Goal: Task Accomplishment & Management: Use online tool/utility

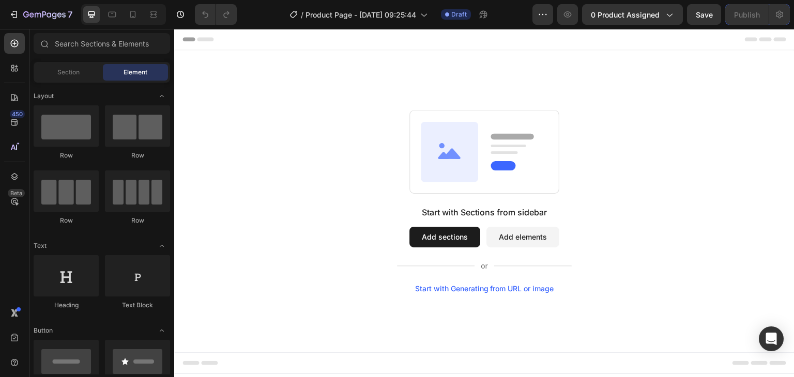
click at [435, 242] on button "Add sections" at bounding box center [445, 237] width 71 height 21
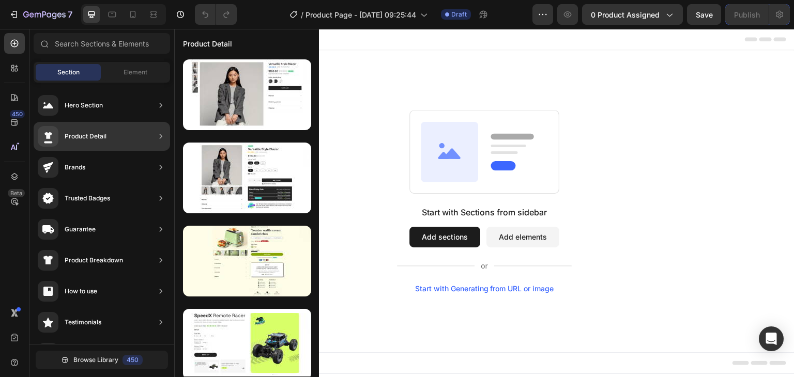
click at [79, 134] on div "Product Detail" at bounding box center [86, 136] width 42 height 10
drag, startPoint x: 132, startPoint y: 131, endPoint x: 139, endPoint y: 136, distance: 8.2
click at [139, 136] on div "Product Detail" at bounding box center [102, 136] width 137 height 29
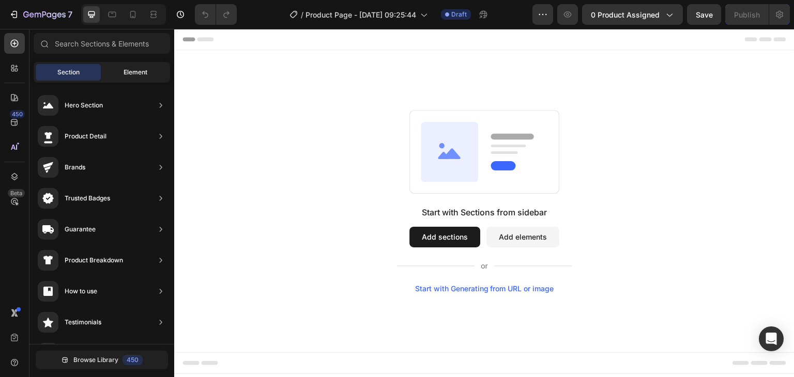
click at [139, 70] on span "Element" at bounding box center [136, 72] width 24 height 9
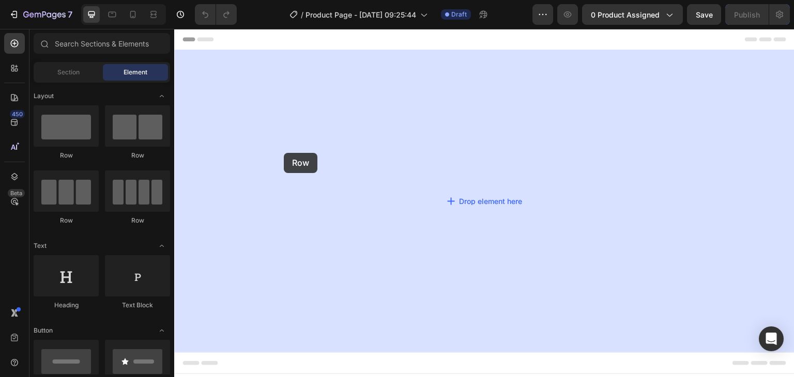
drag, startPoint x: 223, startPoint y: 152, endPoint x: 284, endPoint y: 153, distance: 60.5
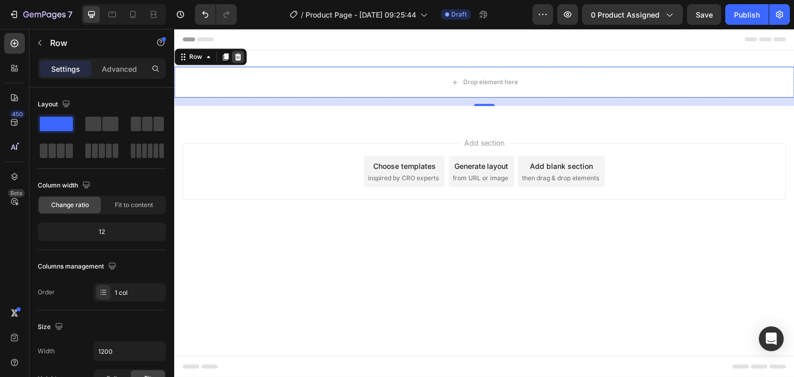
click at [236, 55] on icon at bounding box center [238, 56] width 7 height 7
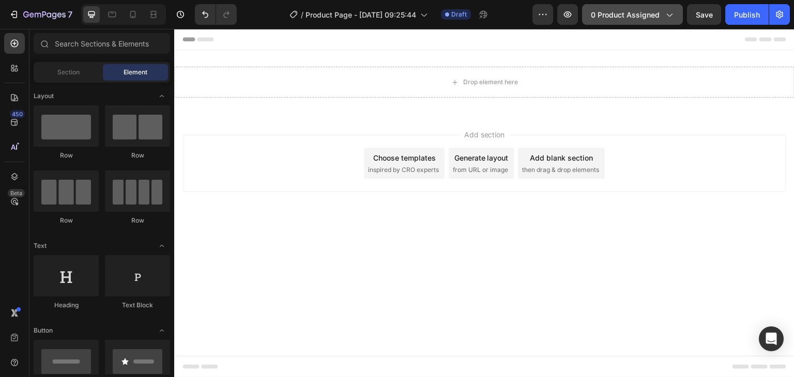
click at [672, 12] on icon "button" at bounding box center [669, 14] width 10 height 10
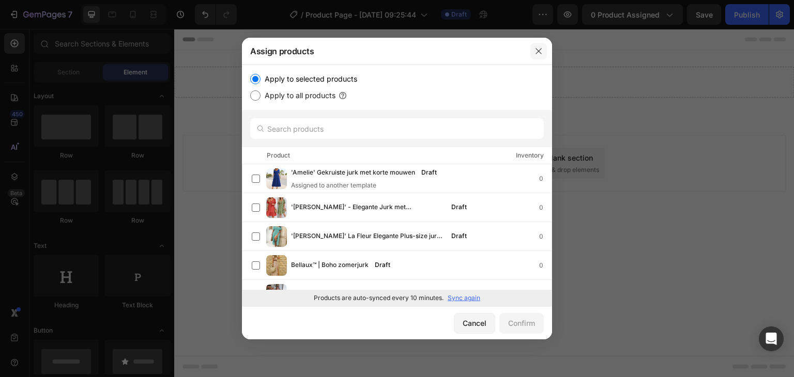
click at [541, 53] on icon "button" at bounding box center [539, 51] width 8 height 8
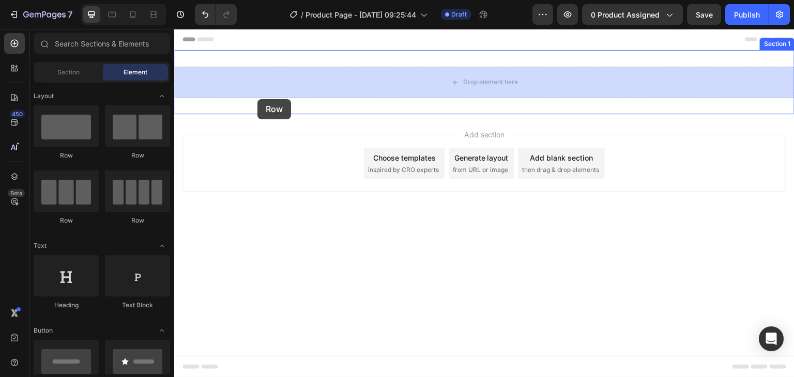
drag, startPoint x: 228, startPoint y: 165, endPoint x: 256, endPoint y: 98, distance: 73.2
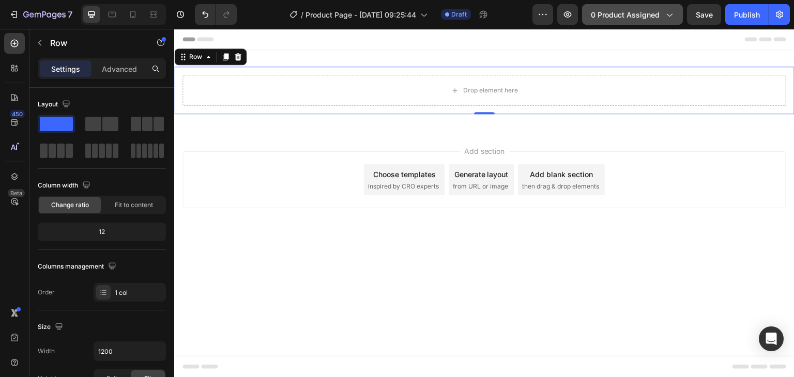
click at [622, 22] on button "0 product assigned" at bounding box center [632, 14] width 101 height 21
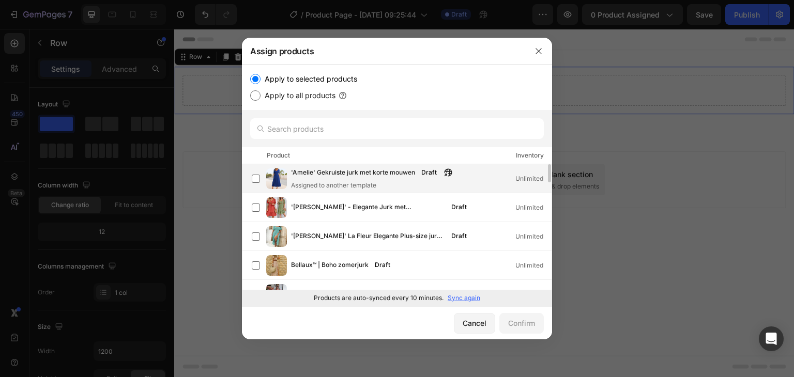
click at [273, 179] on img at bounding box center [276, 179] width 21 height 21
click at [519, 321] on div "Confirm" at bounding box center [521, 323] width 27 height 11
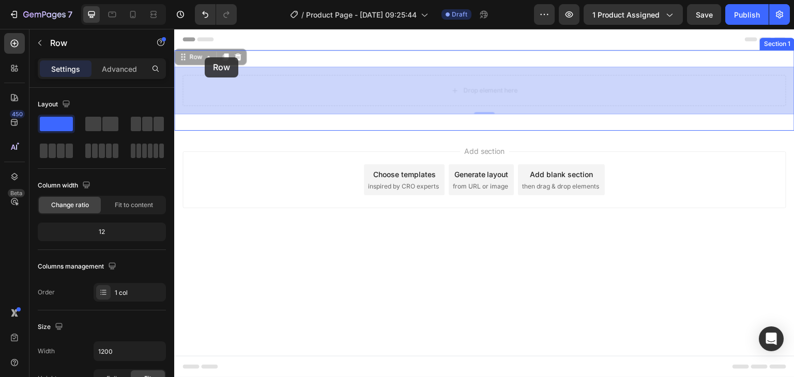
drag, startPoint x: 206, startPoint y: 70, endPoint x: 205, endPoint y: 59, distance: 10.4
click at [205, 59] on div "Header Row 0 Drop element here Row 0 Section 1 Root Start with Sections from si…" at bounding box center [484, 143] width 620 height 229
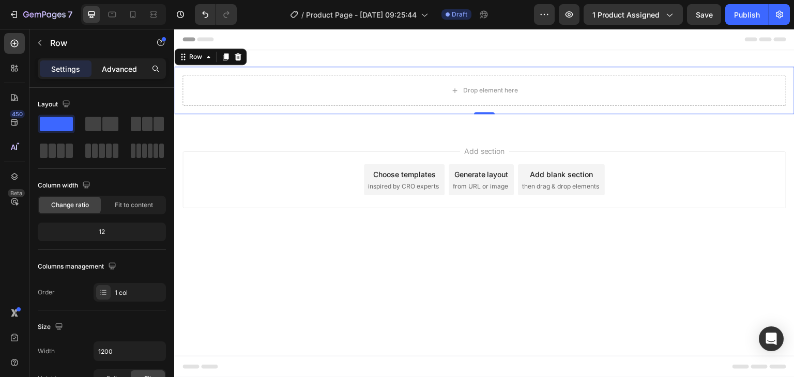
click at [112, 65] on p "Advanced" at bounding box center [119, 69] width 35 height 11
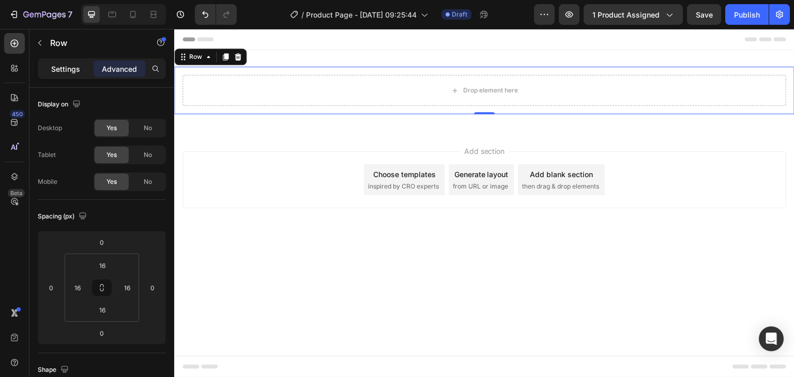
click at [66, 67] on p "Settings" at bounding box center [65, 69] width 29 height 11
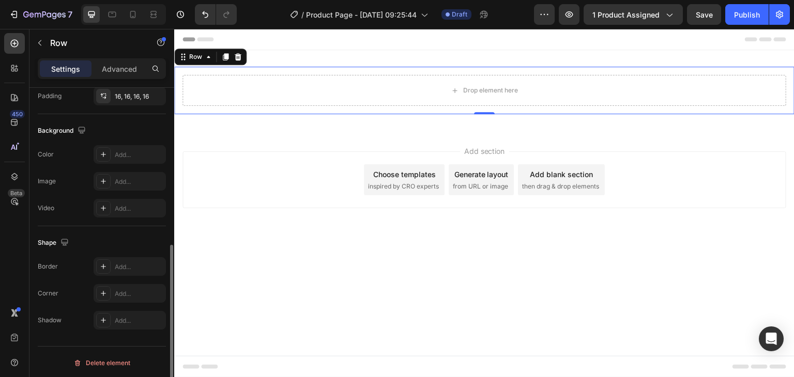
scroll to position [309, 0]
click at [116, 185] on div "Add..." at bounding box center [139, 182] width 49 height 9
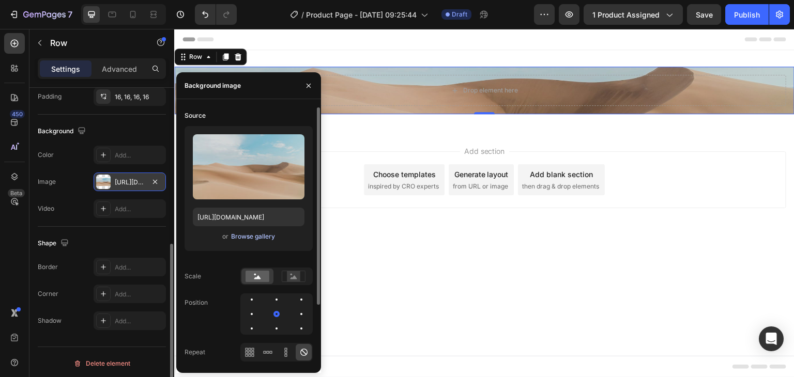
click at [247, 234] on div "Browse gallery" at bounding box center [253, 236] width 44 height 9
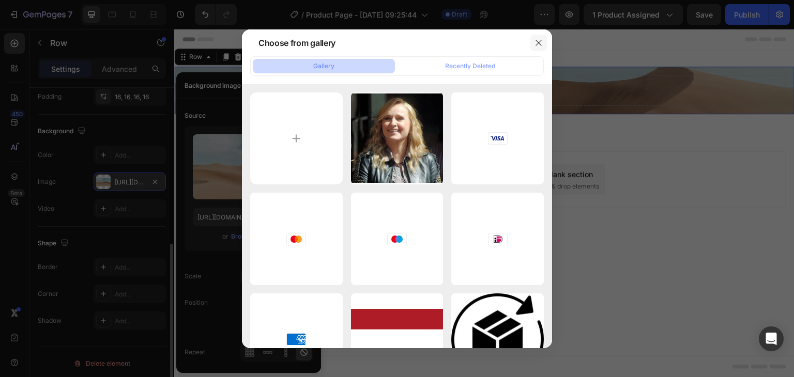
click at [543, 40] on button "button" at bounding box center [539, 43] width 17 height 17
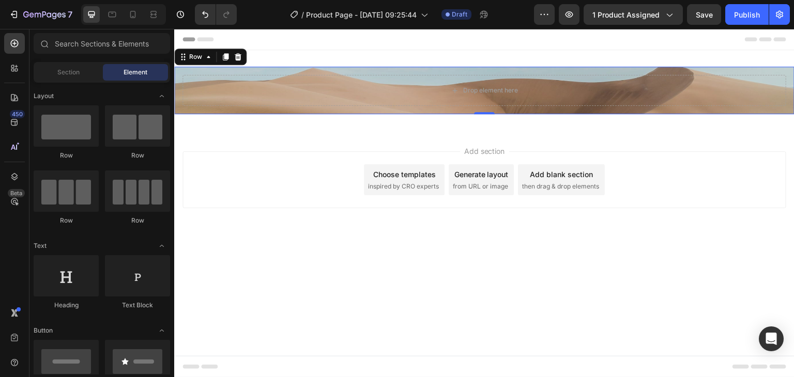
click at [398, 253] on div "Add section Choose templates inspired by CRO experts Generate layout from URL o…" at bounding box center [484, 194] width 620 height 127
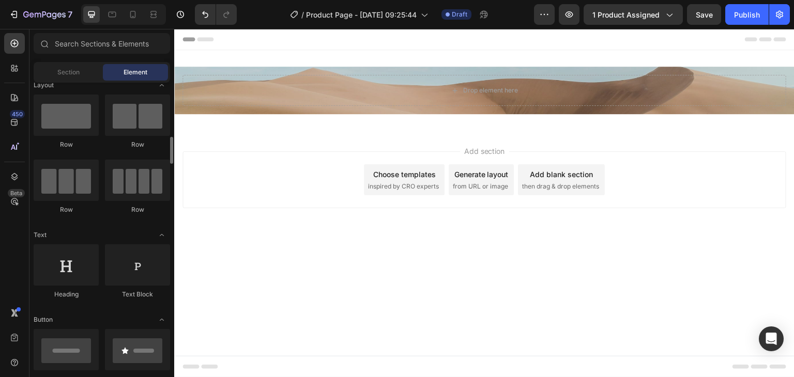
scroll to position [0, 0]
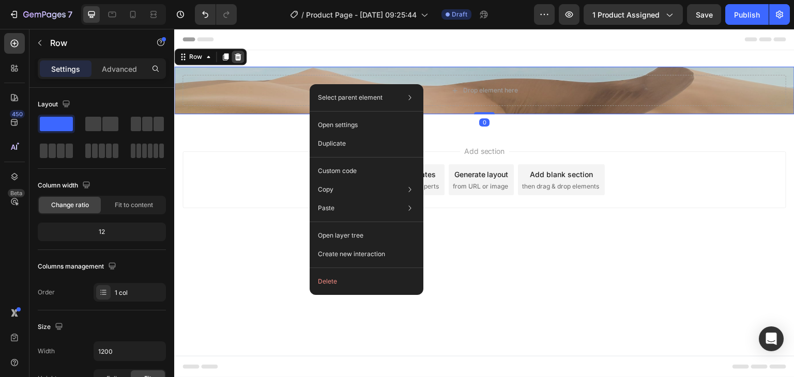
click at [236, 58] on icon at bounding box center [238, 56] width 7 height 7
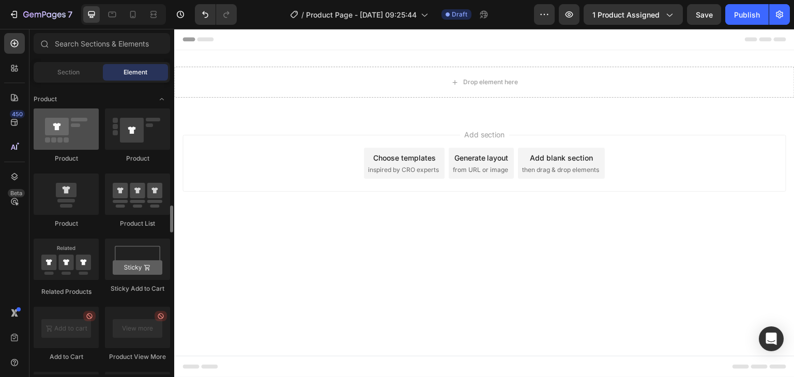
scroll to position [1314, 0]
click at [70, 131] on div at bounding box center [66, 128] width 65 height 41
drag, startPoint x: 245, startPoint y: 160, endPoint x: 225, endPoint y: 63, distance: 98.7
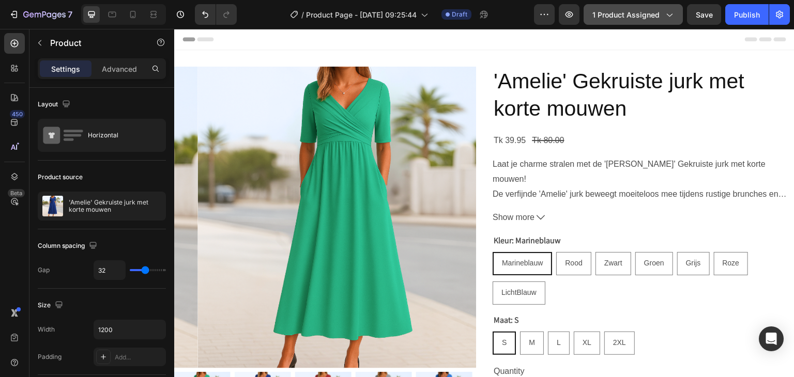
click at [619, 15] on span "1 product assigned" at bounding box center [626, 14] width 67 height 11
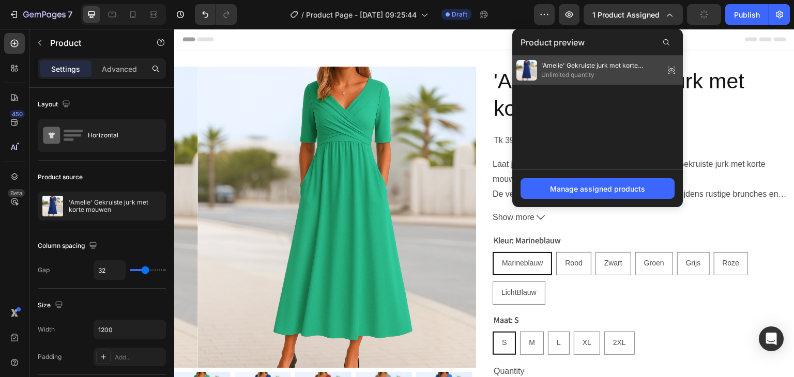
click at [672, 67] on icon at bounding box center [671, 70] width 14 height 14
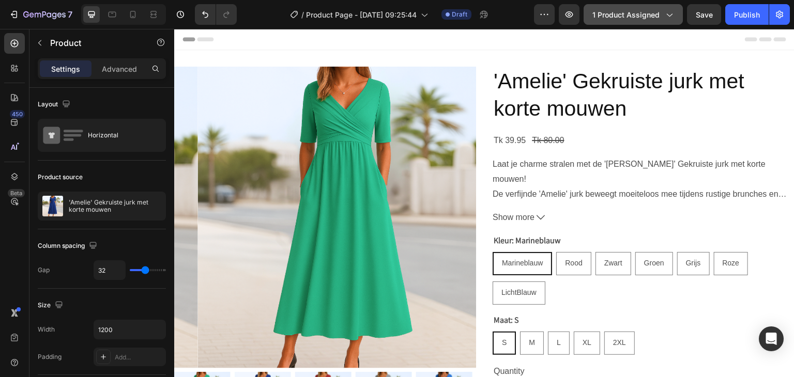
click at [655, 14] on span "1 product assigned" at bounding box center [626, 14] width 67 height 11
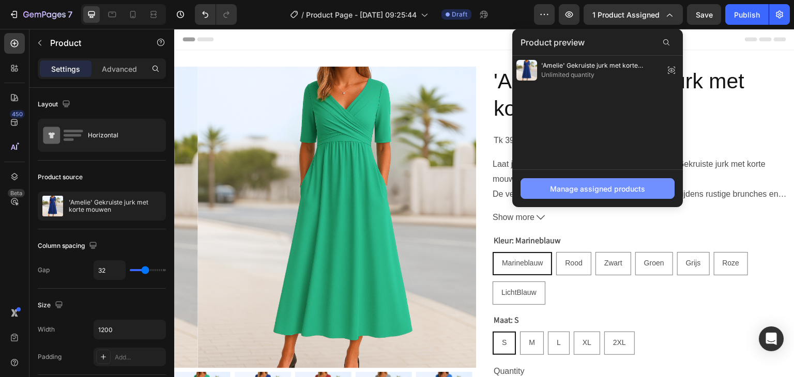
click at [581, 185] on div "Manage assigned products" at bounding box center [597, 189] width 95 height 11
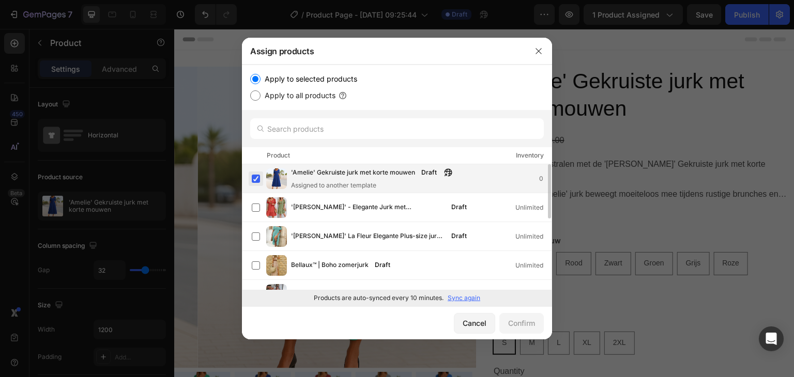
click at [253, 175] on label at bounding box center [256, 179] width 8 height 8
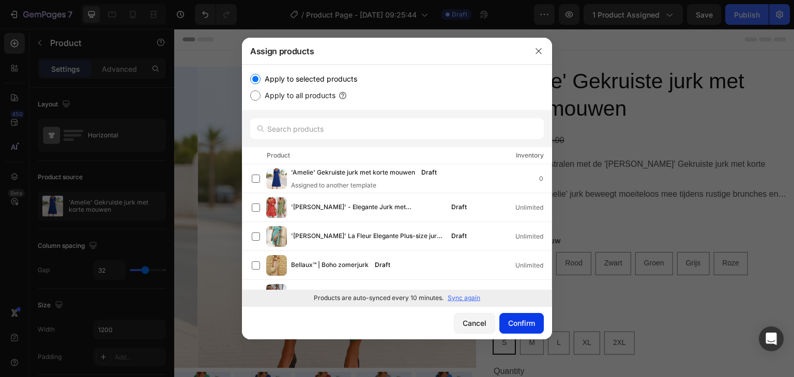
click at [505, 325] on button "Confirm" at bounding box center [521, 323] width 44 height 21
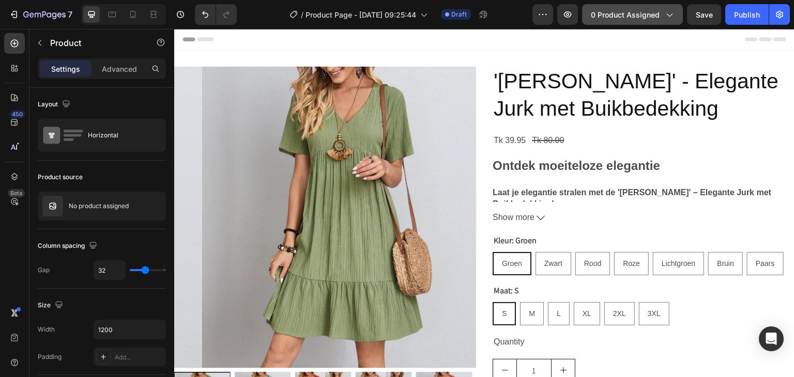
click at [660, 4] on button "0 product assigned" at bounding box center [632, 14] width 101 height 21
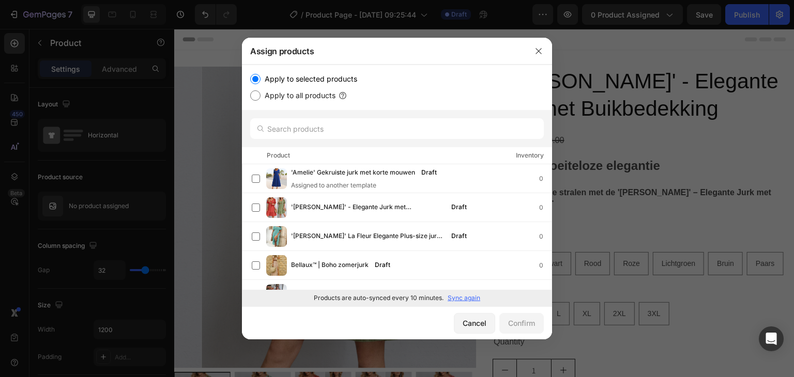
click at [253, 92] on input "Apply to all products" at bounding box center [255, 95] width 10 height 10
radio input "true"
click at [511, 319] on div "Confirm" at bounding box center [521, 323] width 27 height 11
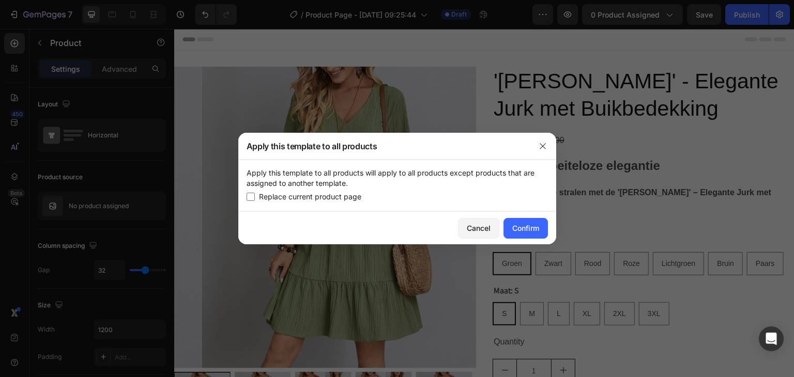
drag, startPoint x: 246, startPoint y: 195, endPoint x: 262, endPoint y: 200, distance: 16.8
click at [262, 200] on div "Replace current product page" at bounding box center [397, 197] width 301 height 12
click at [262, 200] on span "Replace current product page" at bounding box center [310, 197] width 102 height 12
checkbox input "false"
drag, startPoint x: 275, startPoint y: 197, endPoint x: 506, endPoint y: 218, distance: 232.1
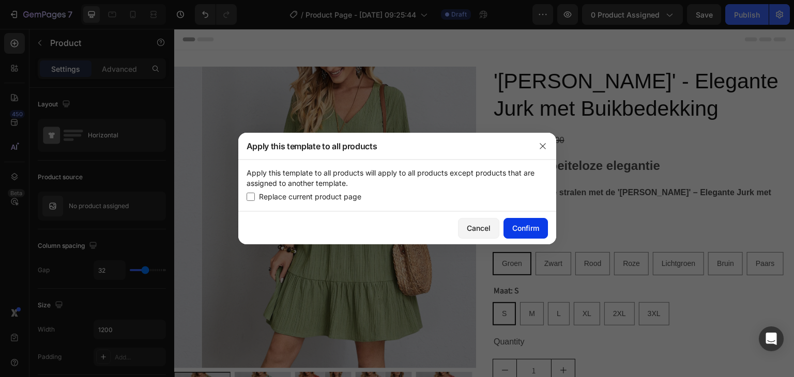
click at [506, 218] on div "Apply this template to all products Apply this template to all products will ap…" at bounding box center [397, 189] width 318 height 112
click at [543, 148] on icon "button" at bounding box center [543, 146] width 8 height 8
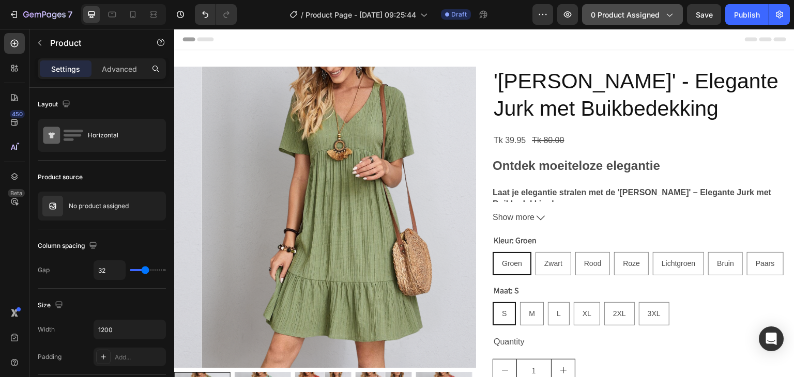
click at [610, 13] on span "0 product assigned" at bounding box center [625, 14] width 69 height 11
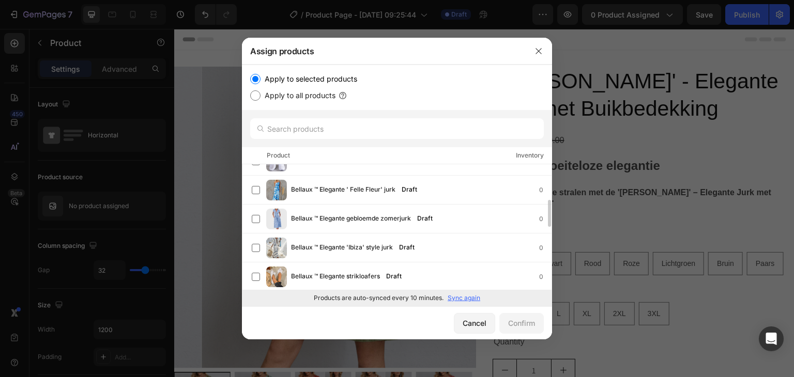
scroll to position [163, 0]
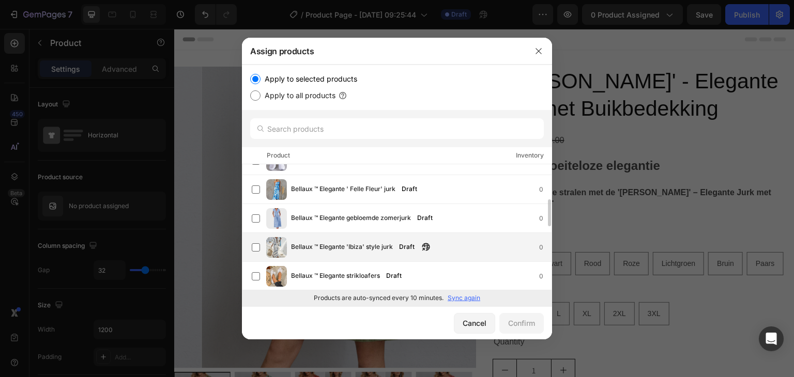
click at [283, 240] on img at bounding box center [276, 247] width 21 height 21
click at [521, 319] on div "Confirm" at bounding box center [521, 323] width 27 height 11
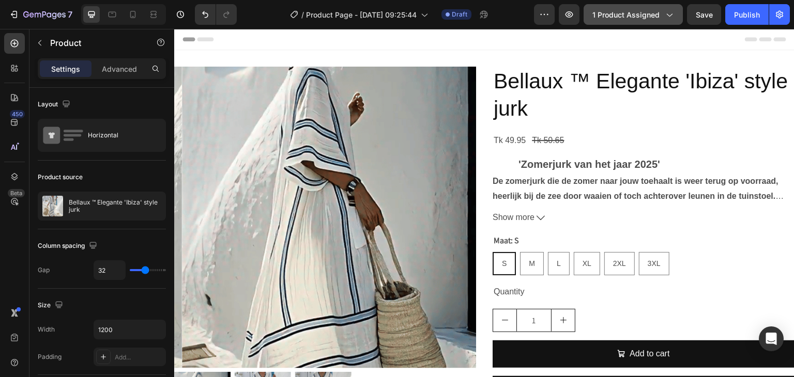
click at [634, 11] on span "1 product assigned" at bounding box center [626, 14] width 67 height 11
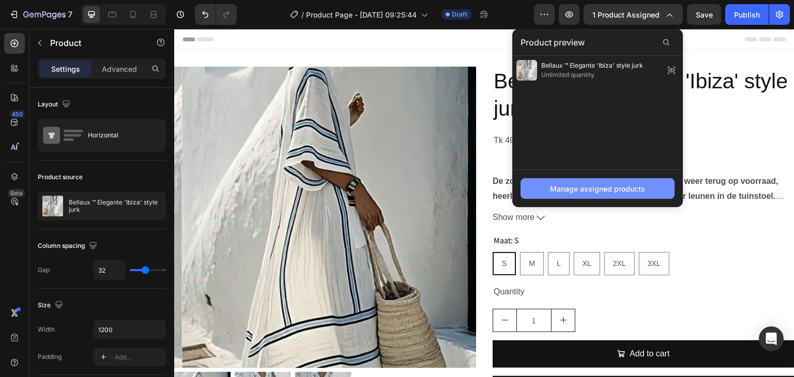
click at [586, 197] on button "Manage assigned products" at bounding box center [598, 188] width 154 height 21
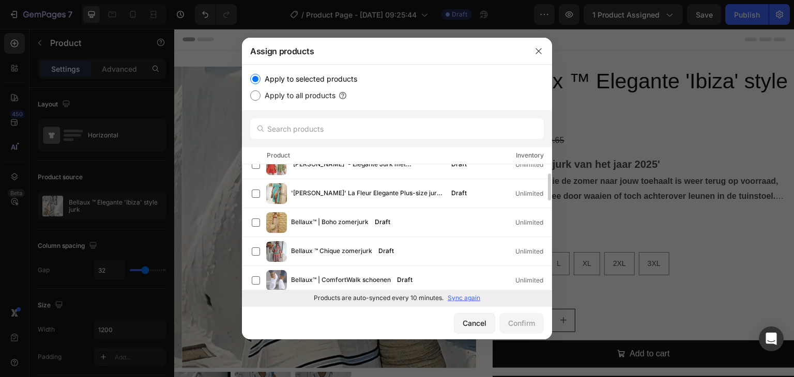
scroll to position [0, 0]
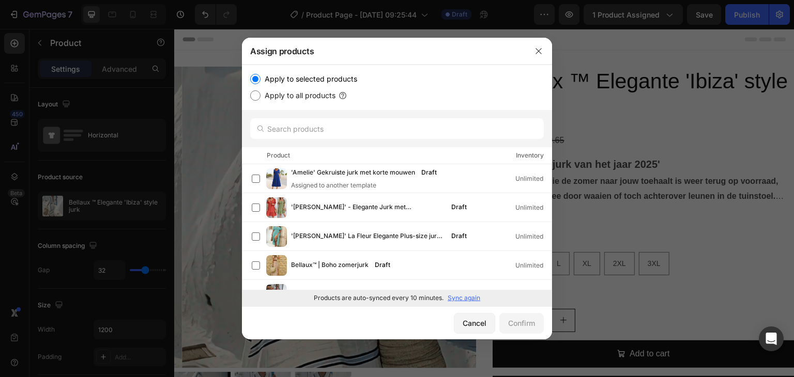
click at [274, 95] on label "Apply to all products" at bounding box center [298, 95] width 75 height 12
click at [261, 95] on input "Apply to all products" at bounding box center [255, 95] width 10 height 10
radio input "true"
click at [521, 327] on div "Confirm" at bounding box center [521, 323] width 27 height 11
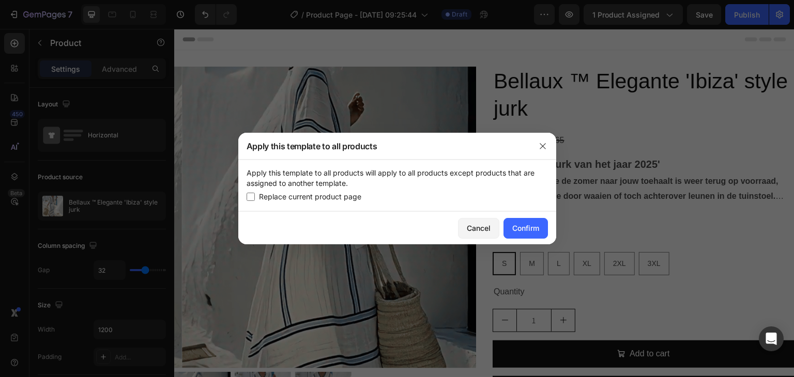
click at [264, 201] on span "Replace current product page" at bounding box center [310, 197] width 102 height 12
checkbox input "true"
click at [527, 232] on div "Confirm" at bounding box center [525, 228] width 27 height 11
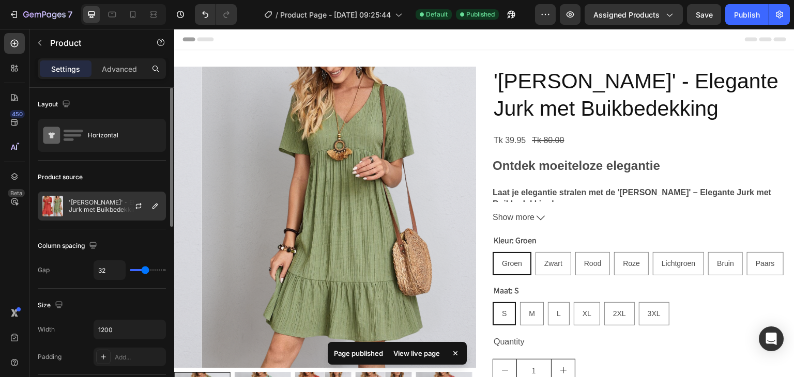
click at [73, 215] on div "'[PERSON_NAME]' - Elegante Jurk met Buikbedekking" at bounding box center [102, 206] width 128 height 29
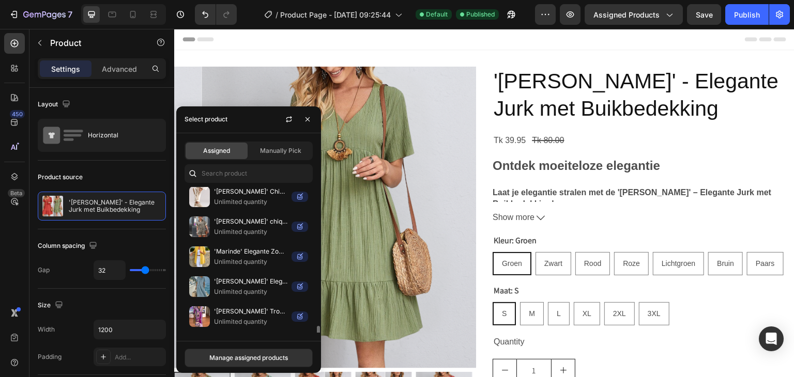
scroll to position [1788, 0]
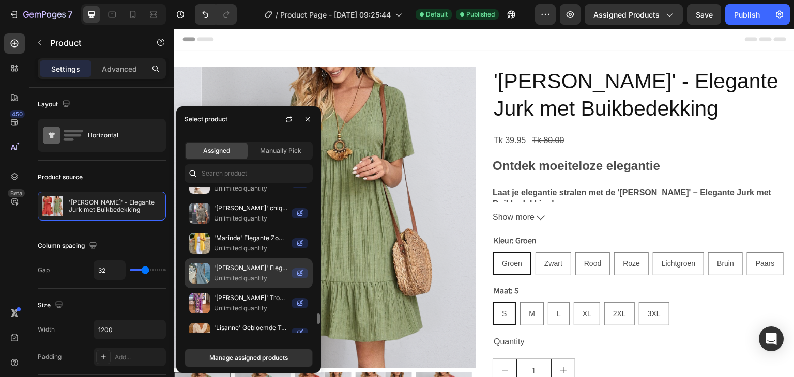
click at [235, 274] on p "Unlimited quantity" at bounding box center [250, 279] width 73 height 10
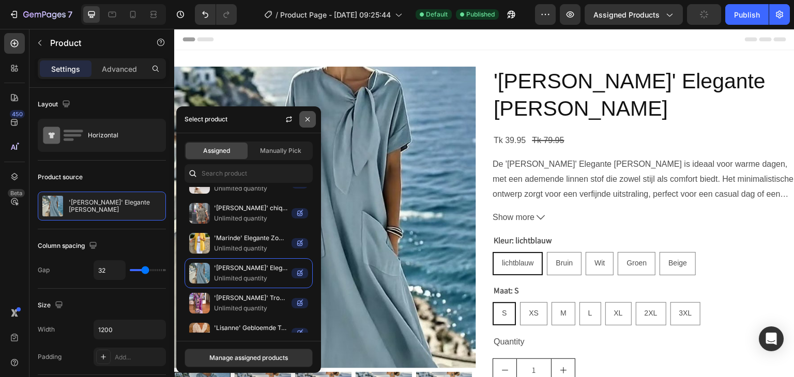
click at [306, 116] on icon "button" at bounding box center [308, 119] width 8 height 8
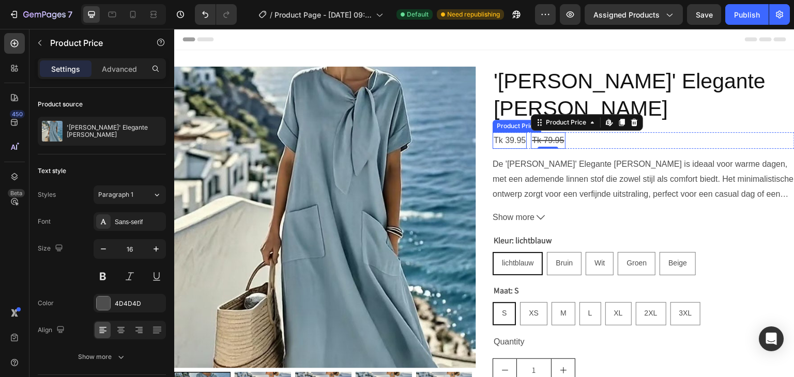
drag, startPoint x: 542, startPoint y: 141, endPoint x: 506, endPoint y: 140, distance: 36.7
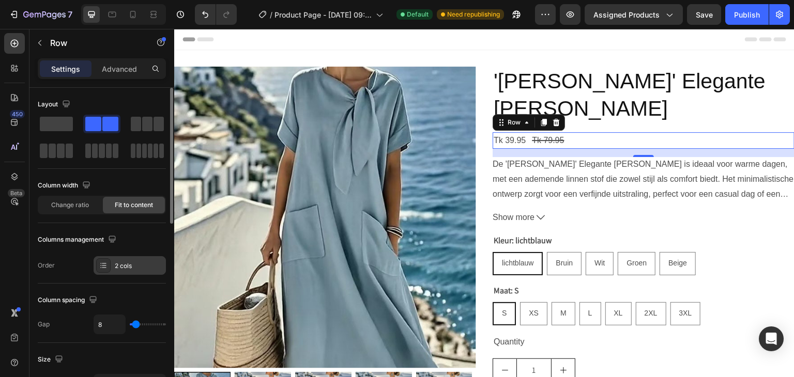
click at [101, 263] on icon at bounding box center [103, 266] width 8 height 8
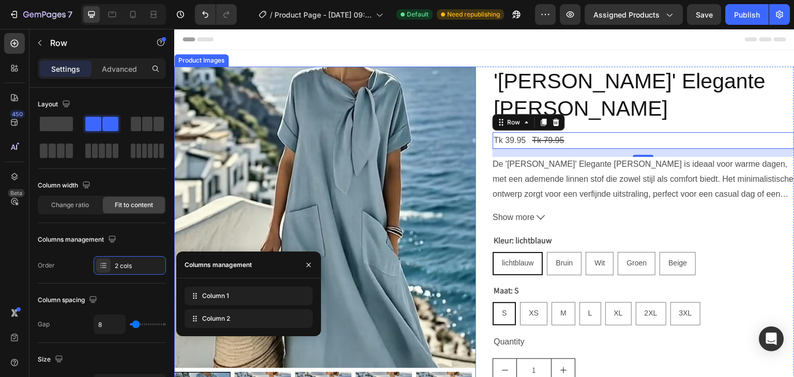
drag, startPoint x: 365, startPoint y: 352, endPoint x: 201, endPoint y: 237, distance: 200.1
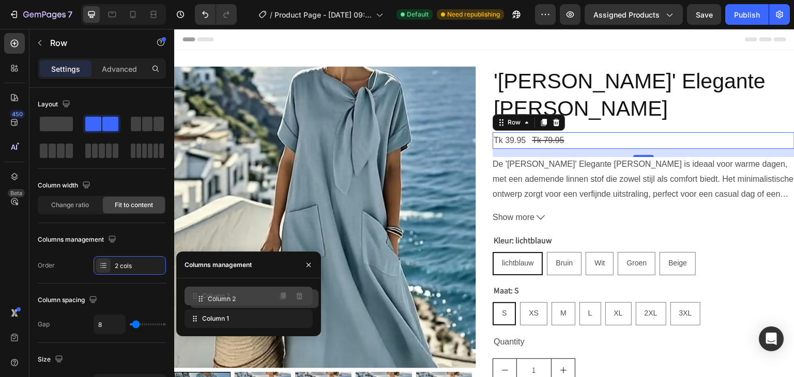
drag, startPoint x: 195, startPoint y: 317, endPoint x: 199, endPoint y: 294, distance: 23.0
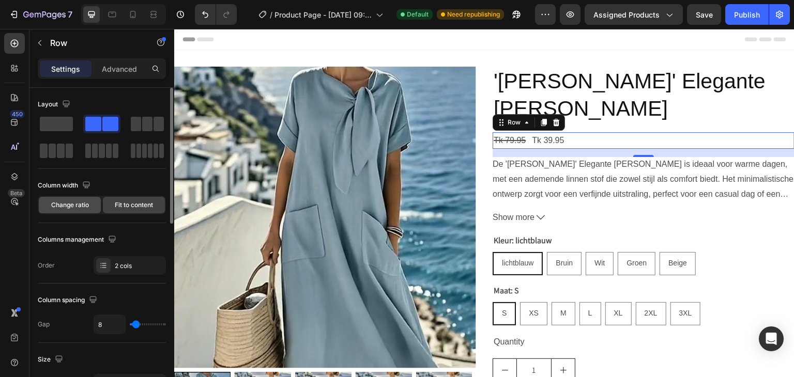
click at [69, 205] on span "Change ratio" at bounding box center [70, 205] width 38 height 9
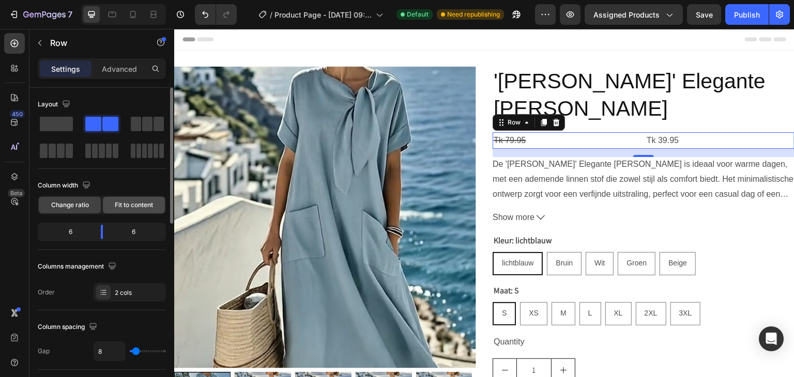
click at [117, 204] on span "Fit to content" at bounding box center [134, 205] width 38 height 9
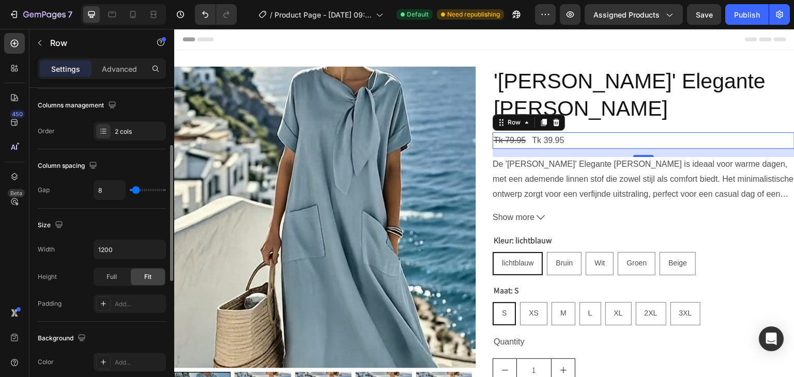
scroll to position [155, 0]
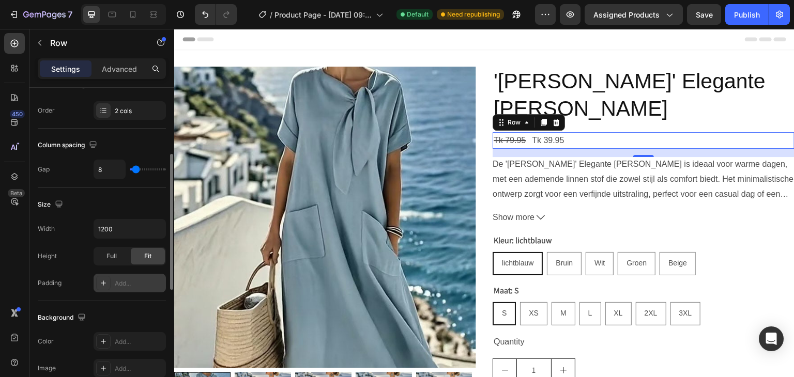
click at [101, 279] on icon at bounding box center [103, 283] width 8 height 8
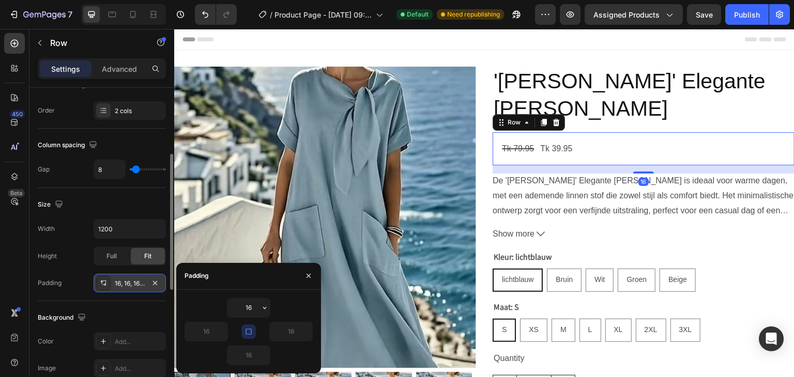
click at [101, 279] on icon at bounding box center [103, 283] width 8 height 8
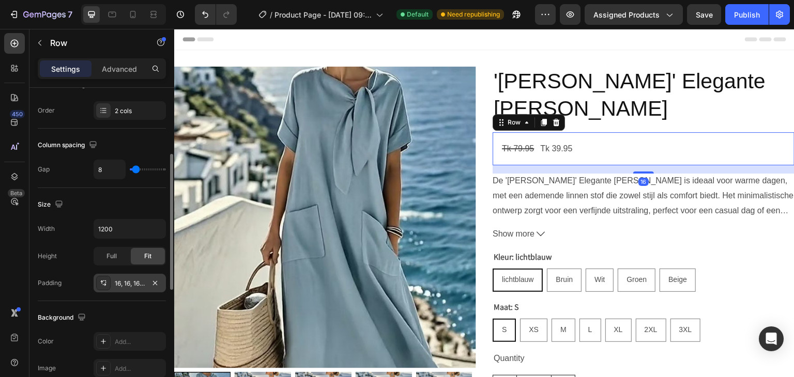
click at [101, 279] on icon at bounding box center [103, 283] width 8 height 8
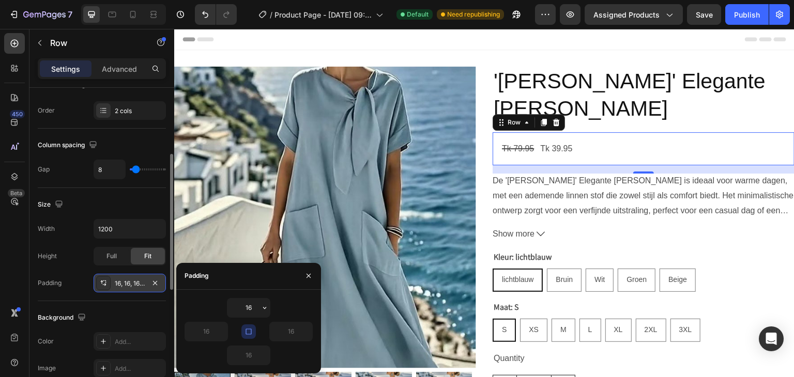
click at [101, 279] on icon at bounding box center [103, 283] width 8 height 8
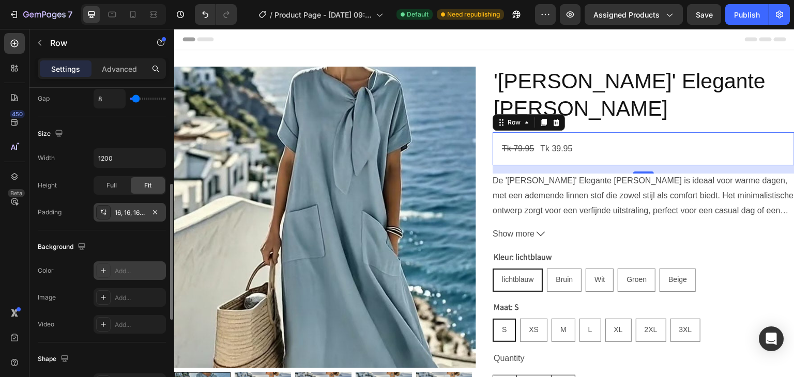
scroll to position [226, 0]
click at [105, 268] on icon at bounding box center [103, 270] width 8 height 8
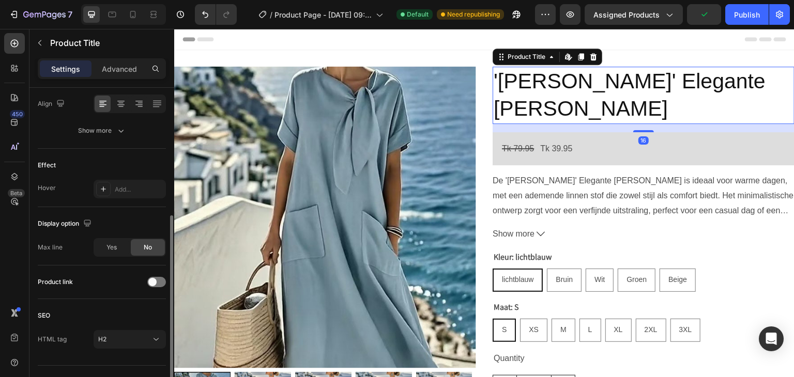
scroll to position [0, 0]
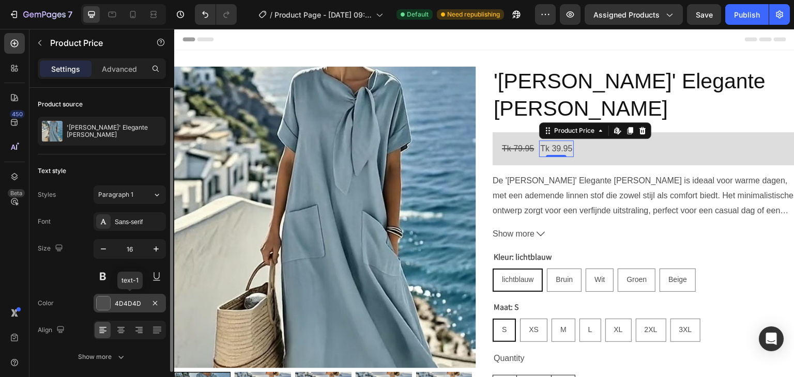
click at [99, 309] on div at bounding box center [103, 303] width 13 height 13
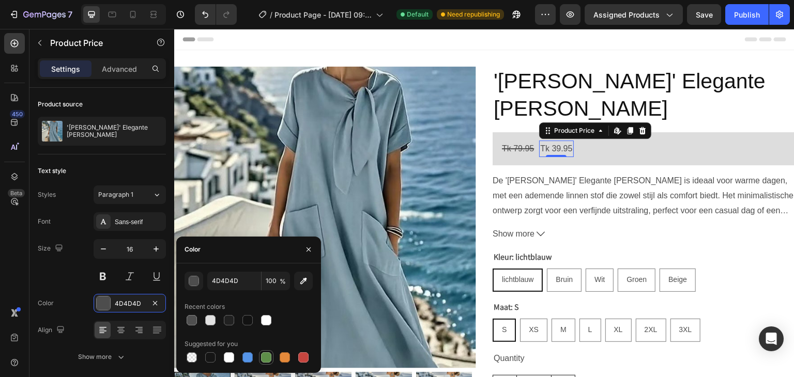
click at [263, 360] on div at bounding box center [266, 358] width 10 height 10
type input "5E8E49"
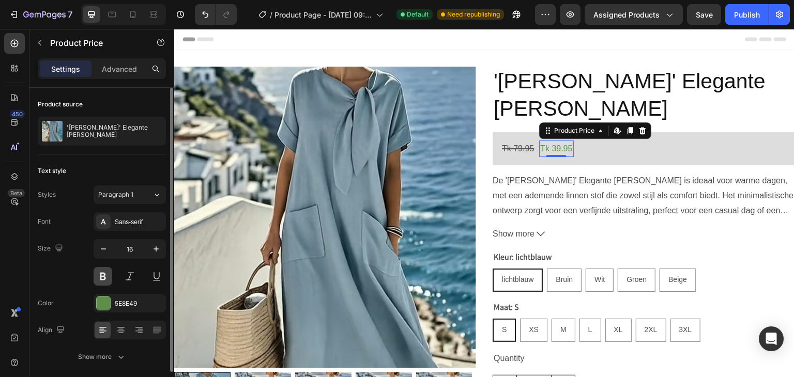
click at [101, 277] on button at bounding box center [103, 276] width 19 height 19
click at [153, 252] on icon "button" at bounding box center [156, 249] width 10 height 10
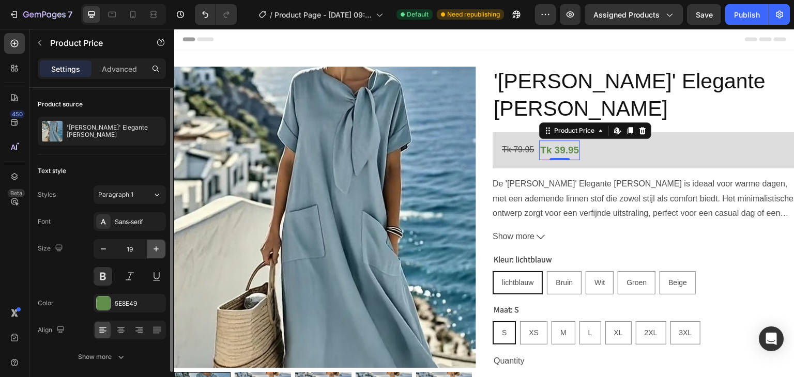
click at [153, 252] on icon "button" at bounding box center [156, 249] width 10 height 10
type input "23"
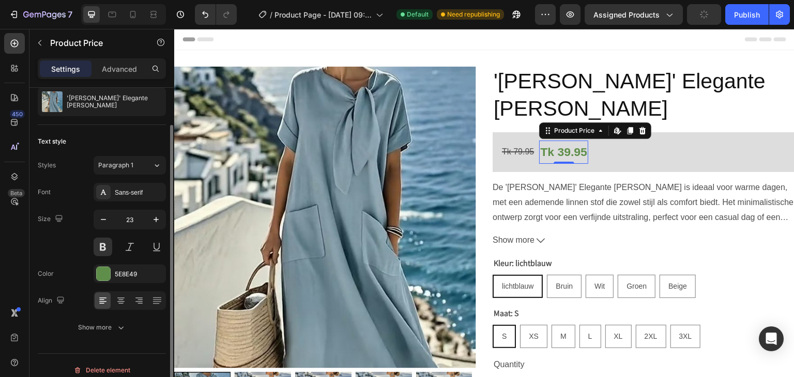
scroll to position [38, 0]
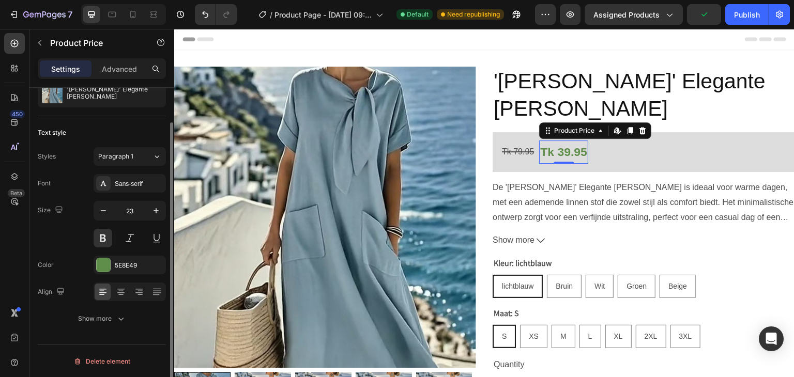
click at [94, 314] on div "Show more" at bounding box center [102, 319] width 48 height 10
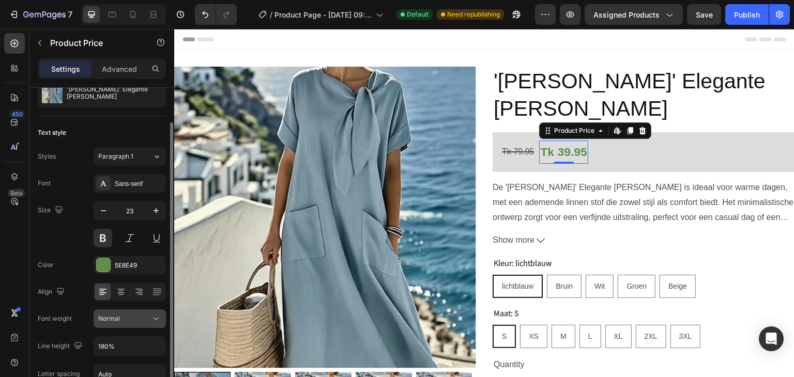
click at [121, 322] on div "Normal" at bounding box center [124, 318] width 53 height 9
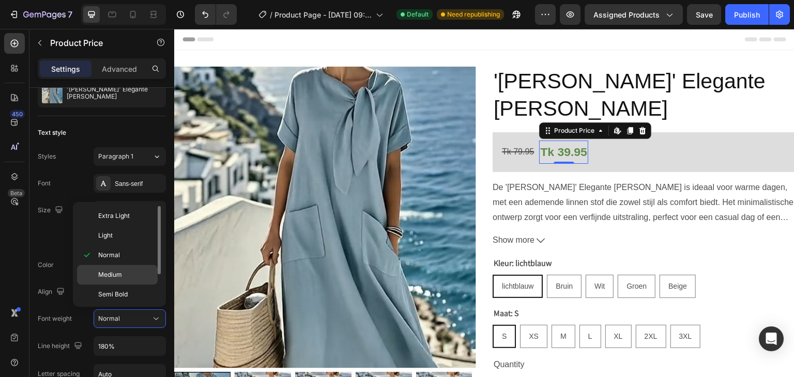
click at [101, 270] on span "Medium" at bounding box center [110, 274] width 24 height 9
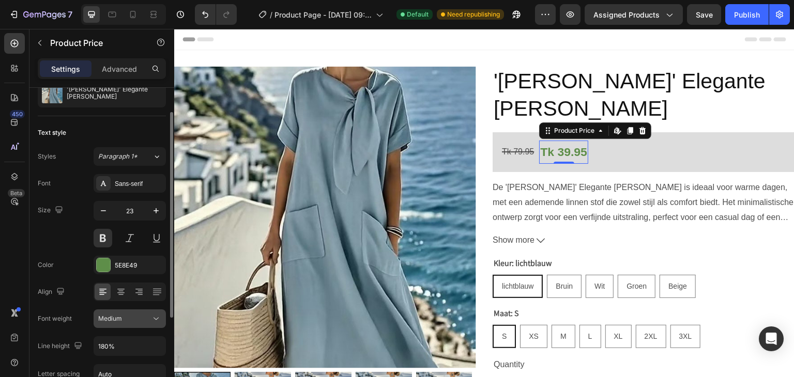
click at [116, 323] on div "Medium" at bounding box center [129, 319] width 63 height 10
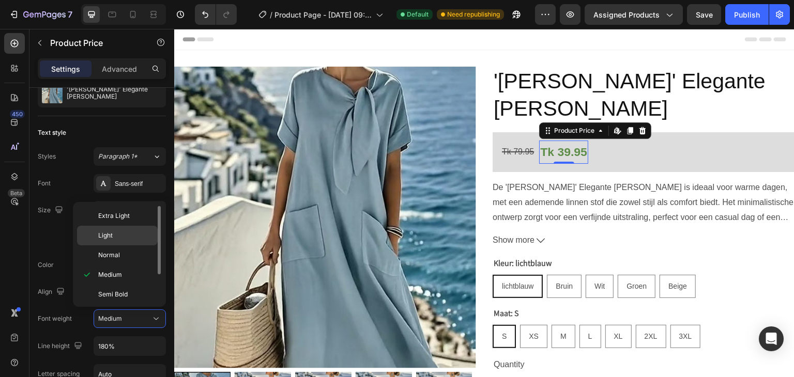
click at [124, 246] on div "Light" at bounding box center [117, 256] width 81 height 20
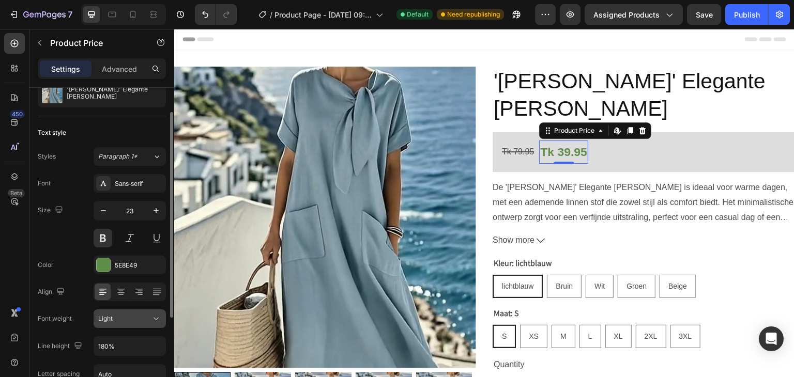
click at [134, 322] on div "Light" at bounding box center [124, 318] width 53 height 9
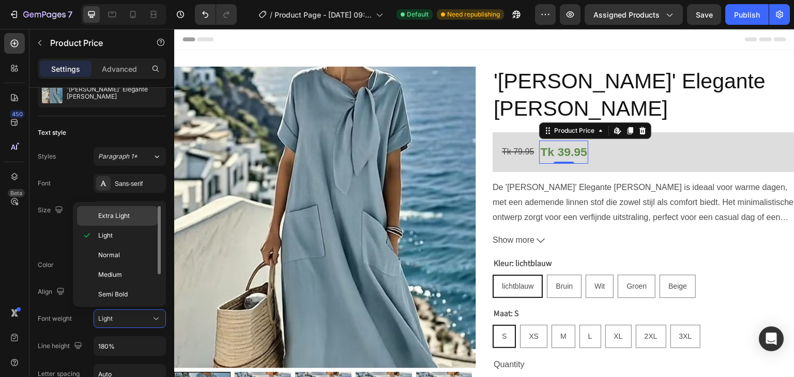
click at [119, 216] on span "Extra Light" at bounding box center [114, 215] width 32 height 9
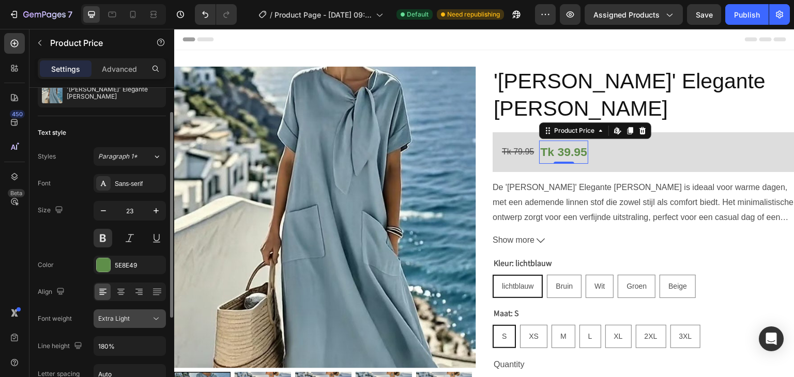
click at [118, 322] on span "Extra Light" at bounding box center [114, 318] width 32 height 9
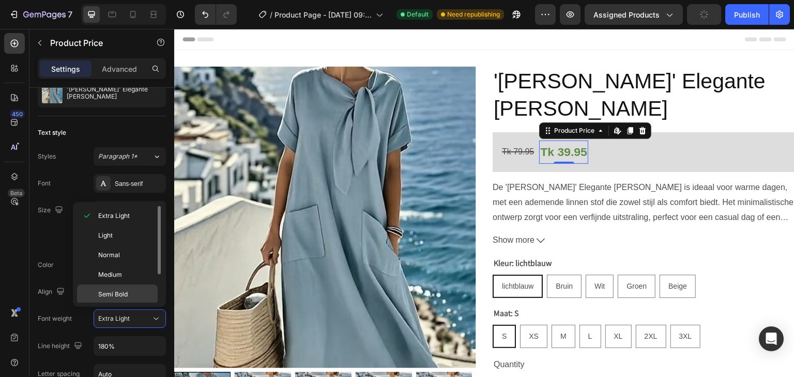
click at [112, 305] on div "Semi Bold" at bounding box center [117, 315] width 81 height 20
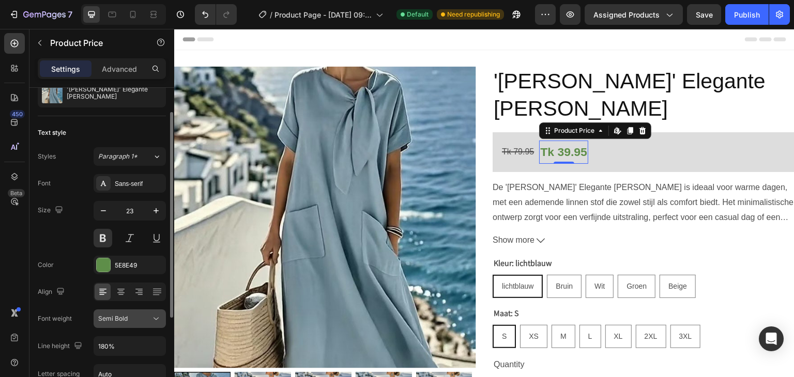
click at [124, 319] on span "Semi Bold" at bounding box center [112, 319] width 29 height 8
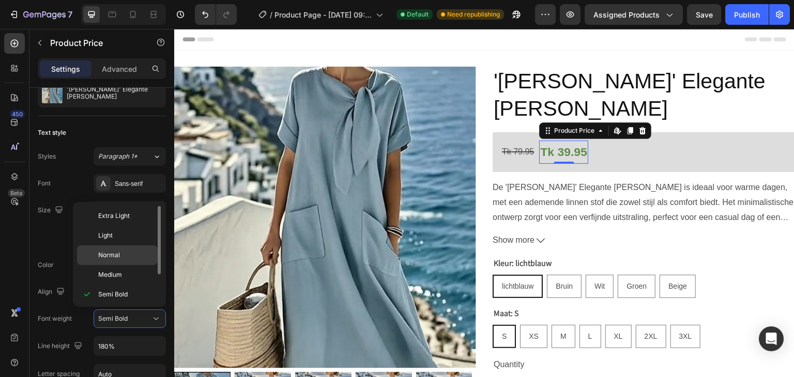
click at [122, 251] on p "Normal" at bounding box center [125, 255] width 55 height 9
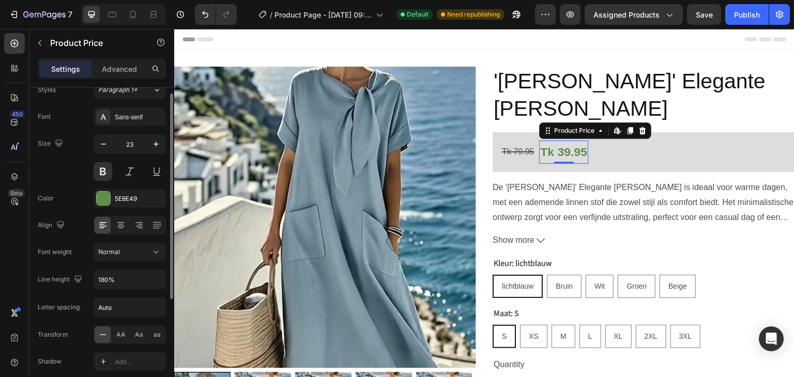
scroll to position [114, 0]
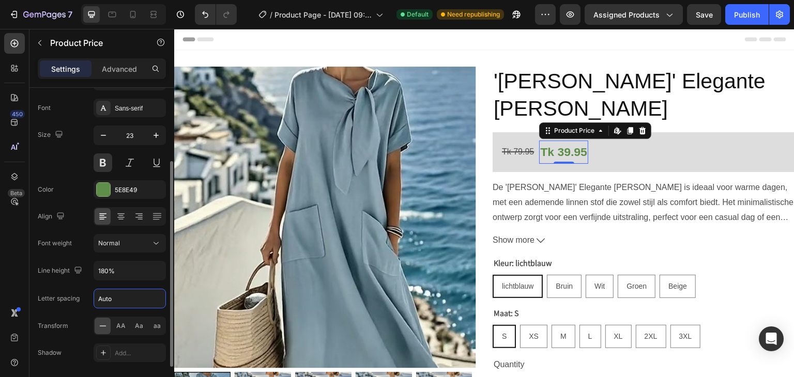
click at [137, 297] on input "Auto" at bounding box center [129, 299] width 71 height 19
click at [124, 329] on div "AA" at bounding box center [121, 326] width 16 height 17
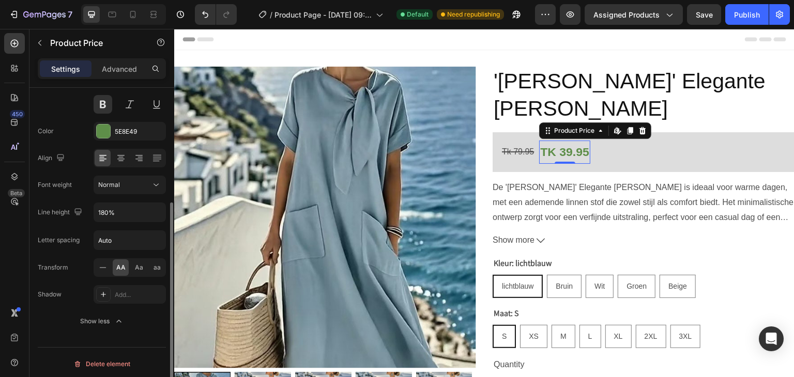
scroll to position [174, 0]
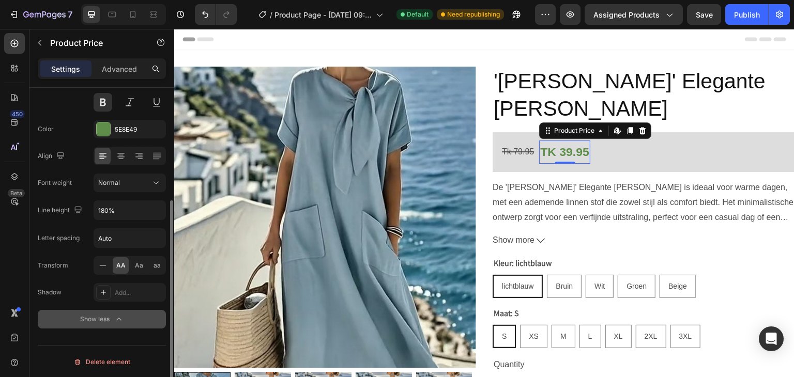
click at [112, 315] on div "Show less" at bounding box center [102, 319] width 44 height 10
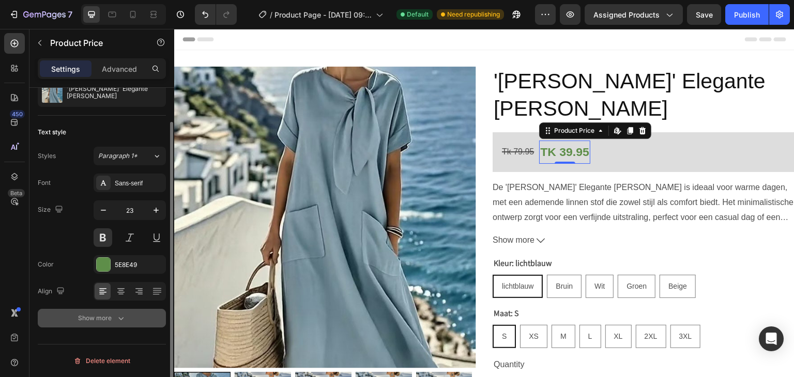
scroll to position [38, 0]
click at [112, 315] on div "Show more" at bounding box center [102, 319] width 48 height 10
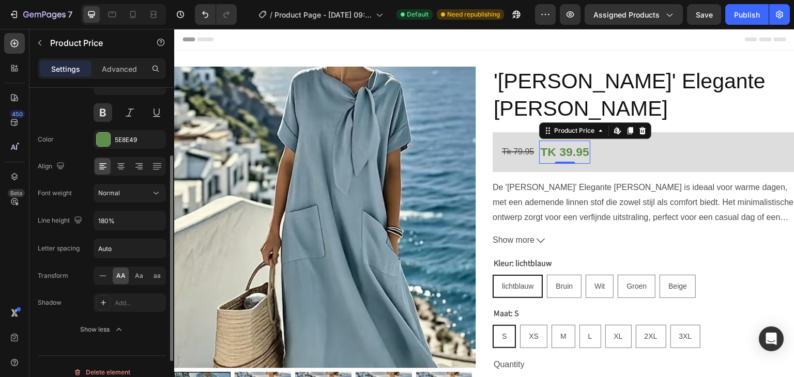
scroll to position [0, 0]
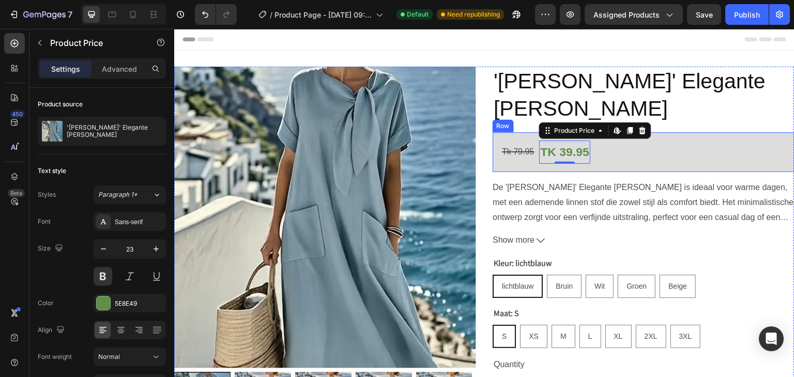
click at [606, 152] on div "Tk 39.95 Product Price Edit content in Shopify 0 Product Price Edit content in …" at bounding box center [644, 152] width 302 height 40
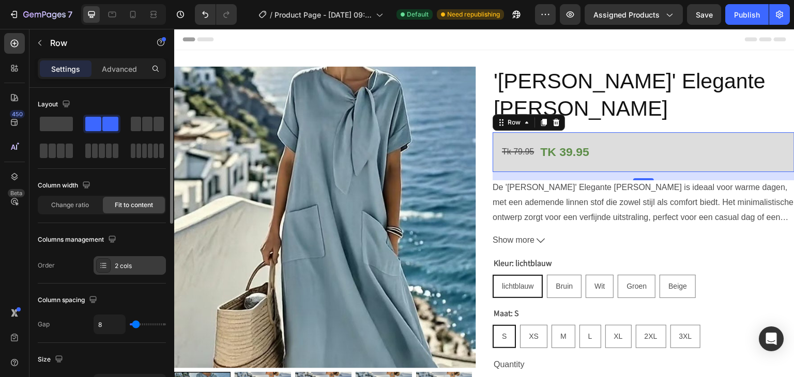
click at [103, 268] on icon at bounding box center [103, 266] width 8 height 8
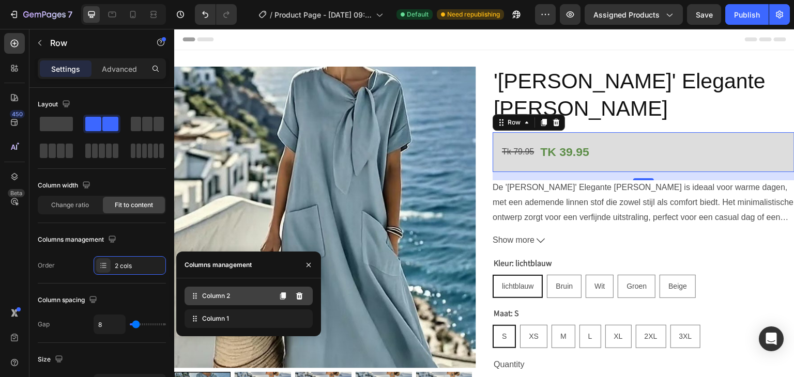
click at [219, 298] on span "Column 2" at bounding box center [216, 296] width 28 height 9
click at [285, 295] on icon at bounding box center [283, 296] width 6 height 7
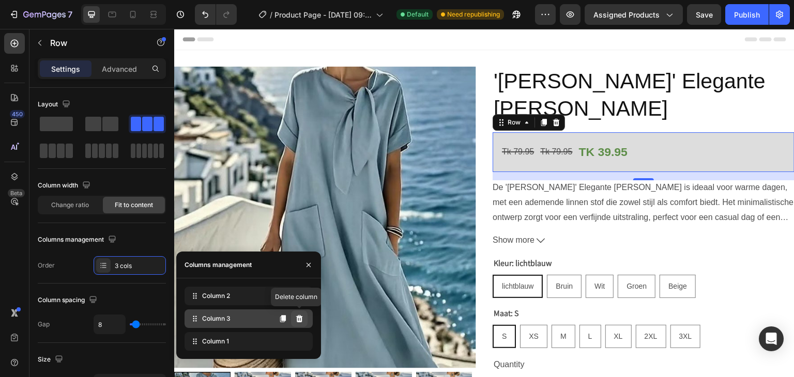
click at [299, 315] on icon at bounding box center [299, 318] width 7 height 7
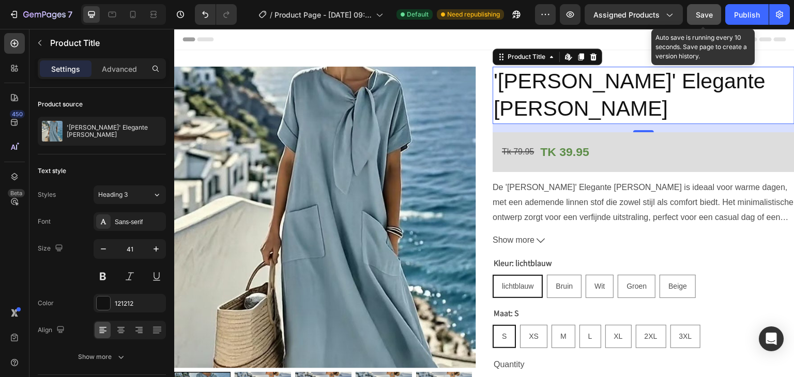
click at [693, 15] on button "Save" at bounding box center [704, 14] width 34 height 21
